Goal: Navigation & Orientation: Find specific page/section

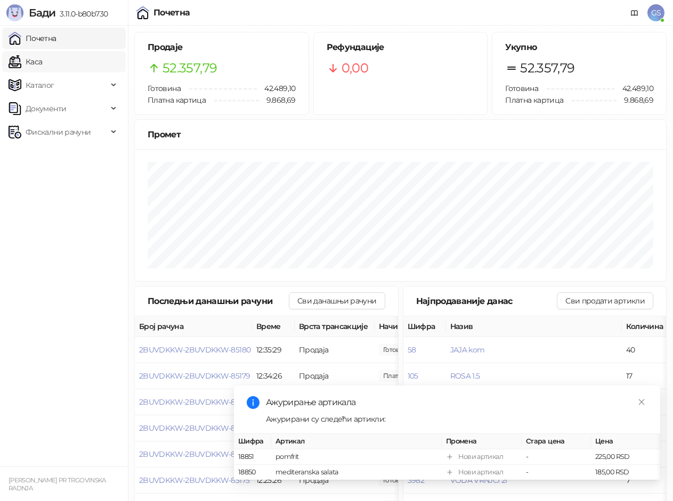
click at [42, 65] on link "Каса" at bounding box center [26, 61] width 34 height 21
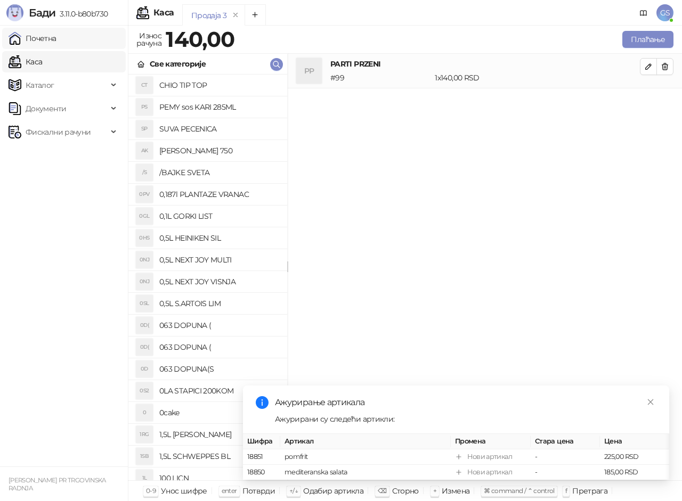
click at [56, 43] on link "Почетна" at bounding box center [33, 38] width 48 height 21
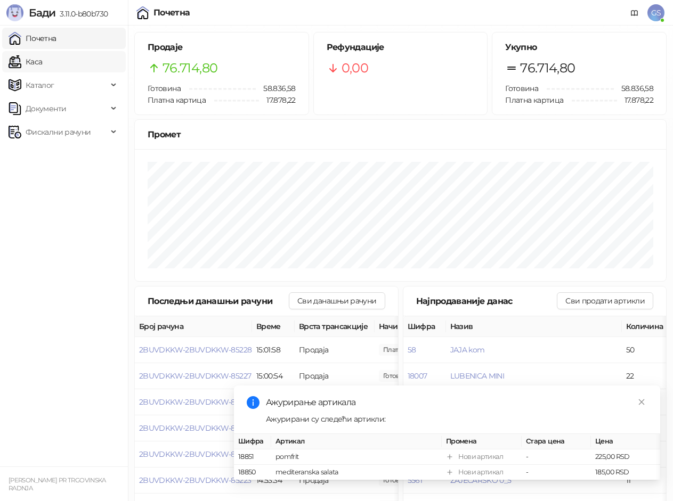
click at [42, 61] on link "Каса" at bounding box center [26, 61] width 34 height 21
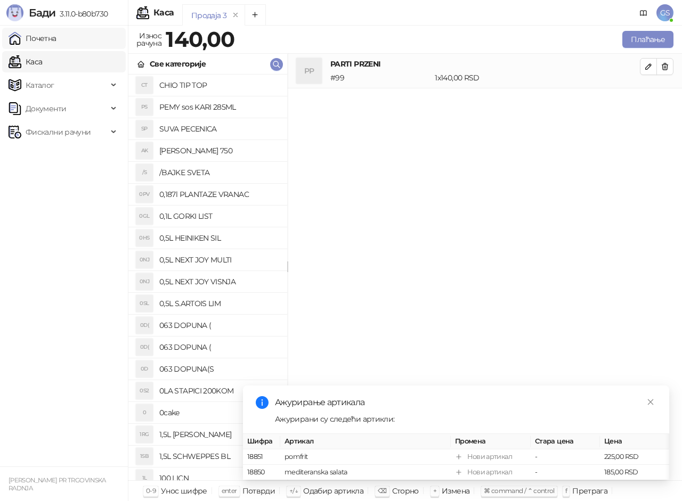
click at [56, 40] on link "Почетна" at bounding box center [33, 38] width 48 height 21
